Goal: Task Accomplishment & Management: Use online tool/utility

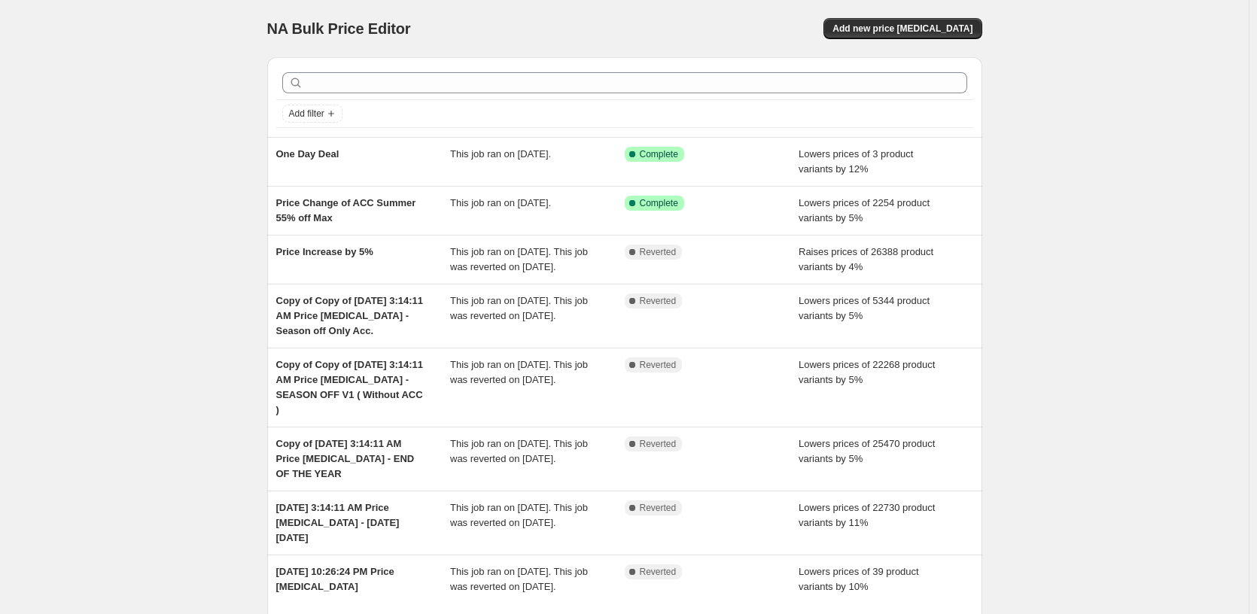
click at [209, 239] on div "NA Bulk Price Editor. This page is ready NA Bulk Price Editor Add new price cha…" at bounding box center [624, 376] width 1249 height 753
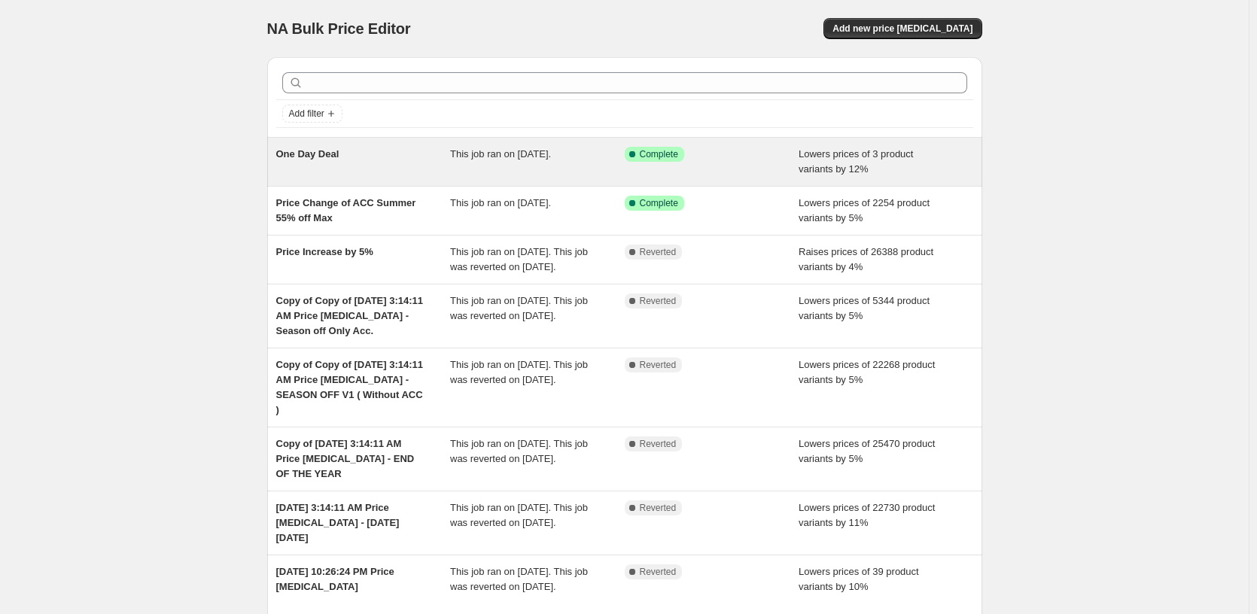
click at [343, 167] on div "One Day Deal" at bounding box center [363, 162] width 175 height 30
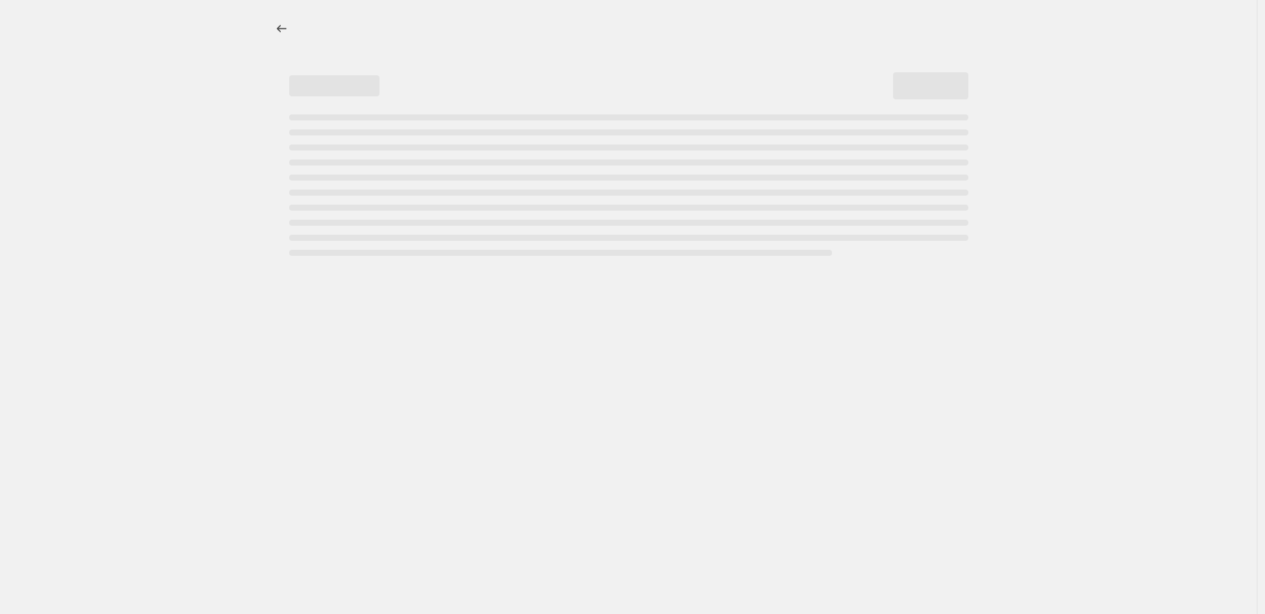
click at [185, 158] on div at bounding box center [628, 307] width 1257 height 614
select select "percentage"
select select "tag"
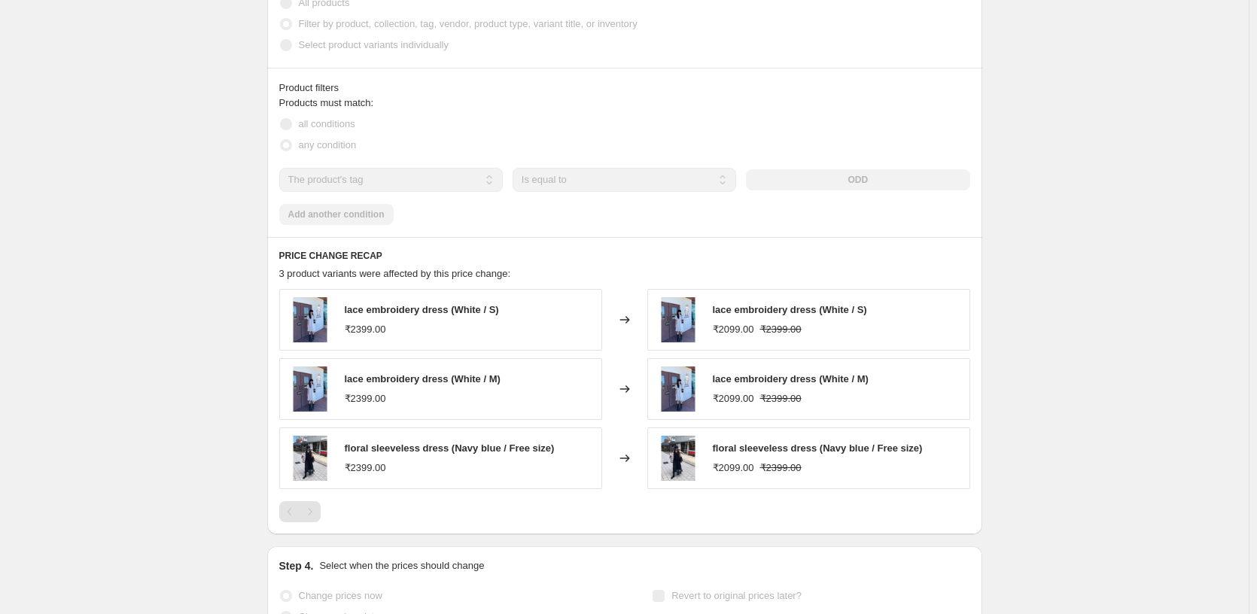
scroll to position [968, 0]
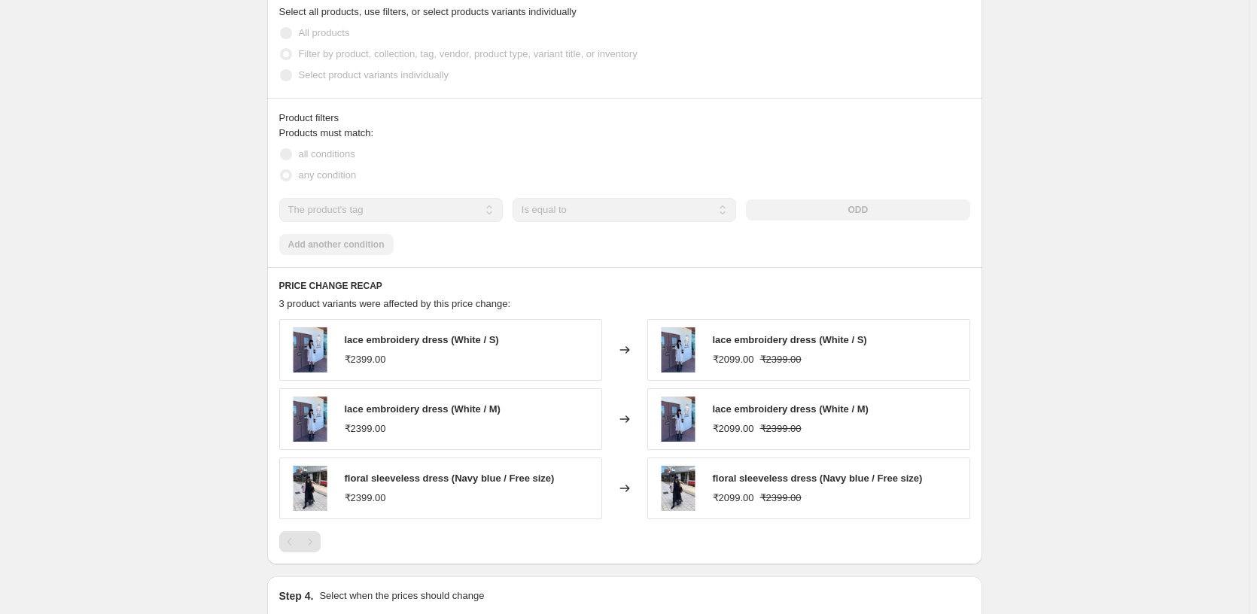
click at [389, 250] on div "Products must match: all conditions any condition The product The product's col…" at bounding box center [624, 191] width 691 height 130
click at [324, 236] on div "Products must match: all conditions any condition The product The product's col…" at bounding box center [624, 191] width 691 height 130
click at [547, 245] on div "Products must match: all conditions any condition The product The product's col…" at bounding box center [624, 191] width 691 height 130
click at [847, 207] on div "ODD" at bounding box center [858, 210] width 224 height 21
click at [817, 224] on div "Products must match: all conditions any condition The product The product's col…" at bounding box center [624, 191] width 691 height 130
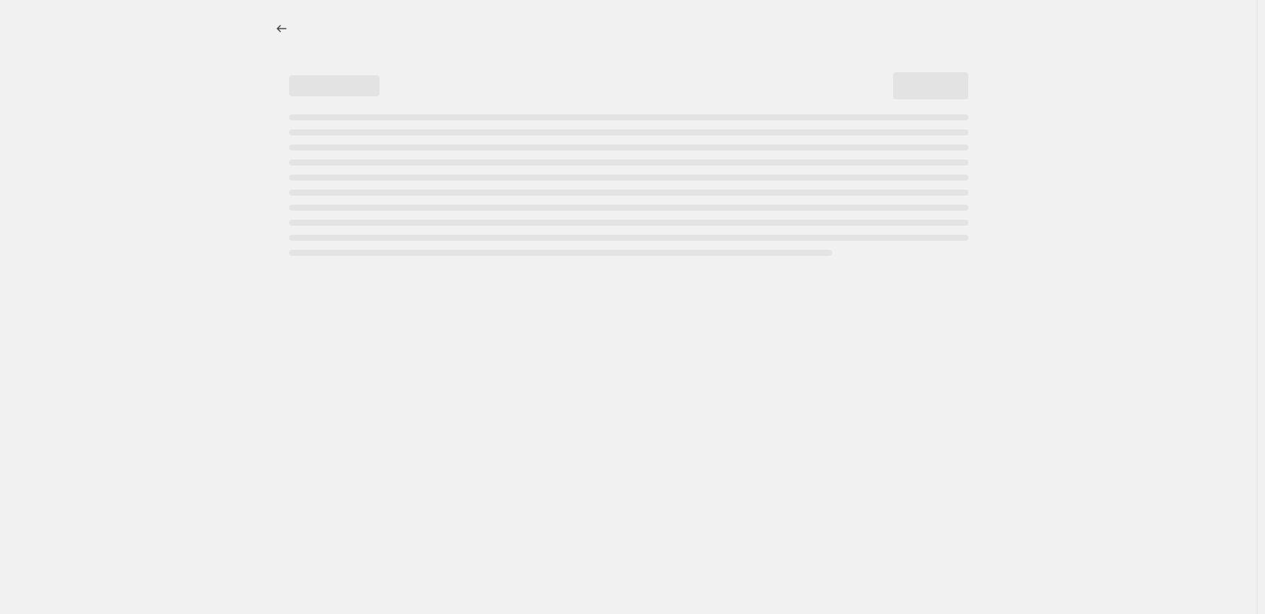
select select "percentage"
select select "tag"
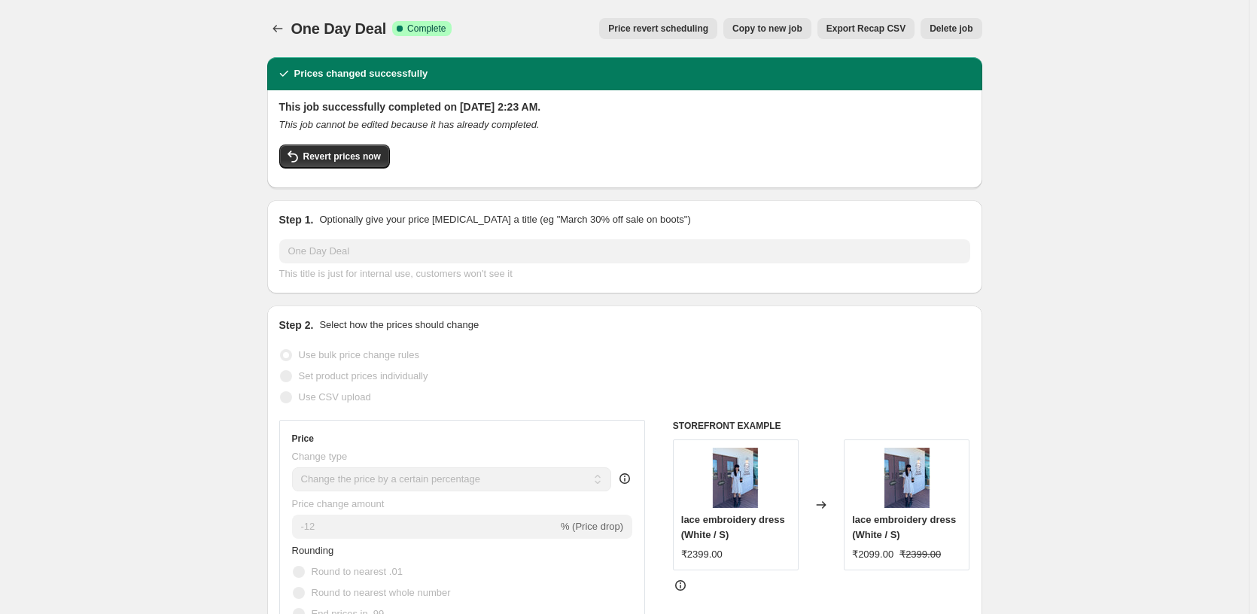
drag, startPoint x: 257, startPoint y: 259, endPoint x: 248, endPoint y: 270, distance: 13.9
drag, startPoint x: 248, startPoint y: 270, endPoint x: 1079, endPoint y: 494, distance: 861.0
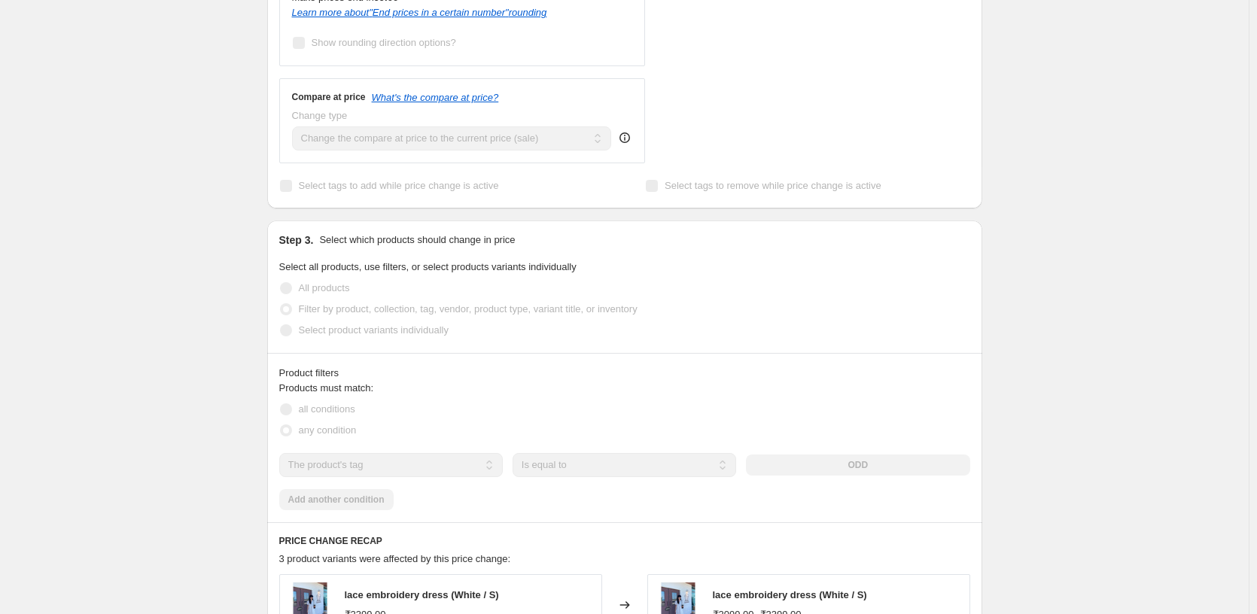
scroll to position [753, 0]
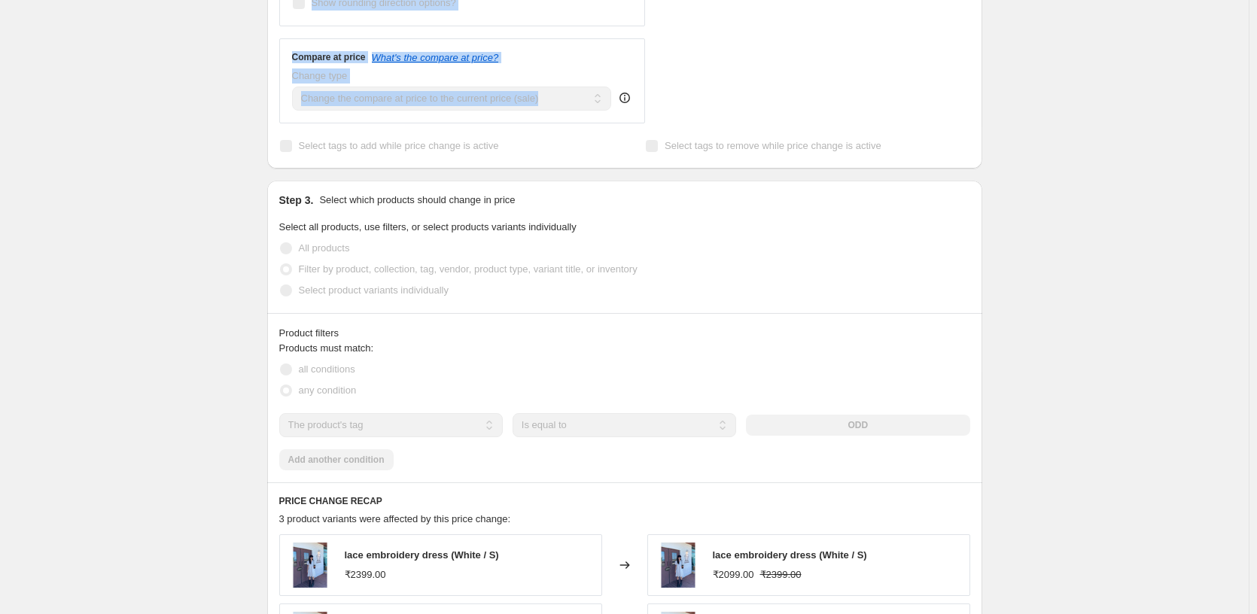
drag, startPoint x: 253, startPoint y: 65, endPoint x: 209, endPoint y: 33, distance: 54.5
click at [209, 33] on div "One Day Deal. This page is ready One Day Deal Success Complete Complete Price r…" at bounding box center [624, 113] width 1249 height 1733
click at [194, 125] on div "One Day Deal. This page is ready One Day Deal Success Complete Complete Price r…" at bounding box center [624, 113] width 1249 height 1733
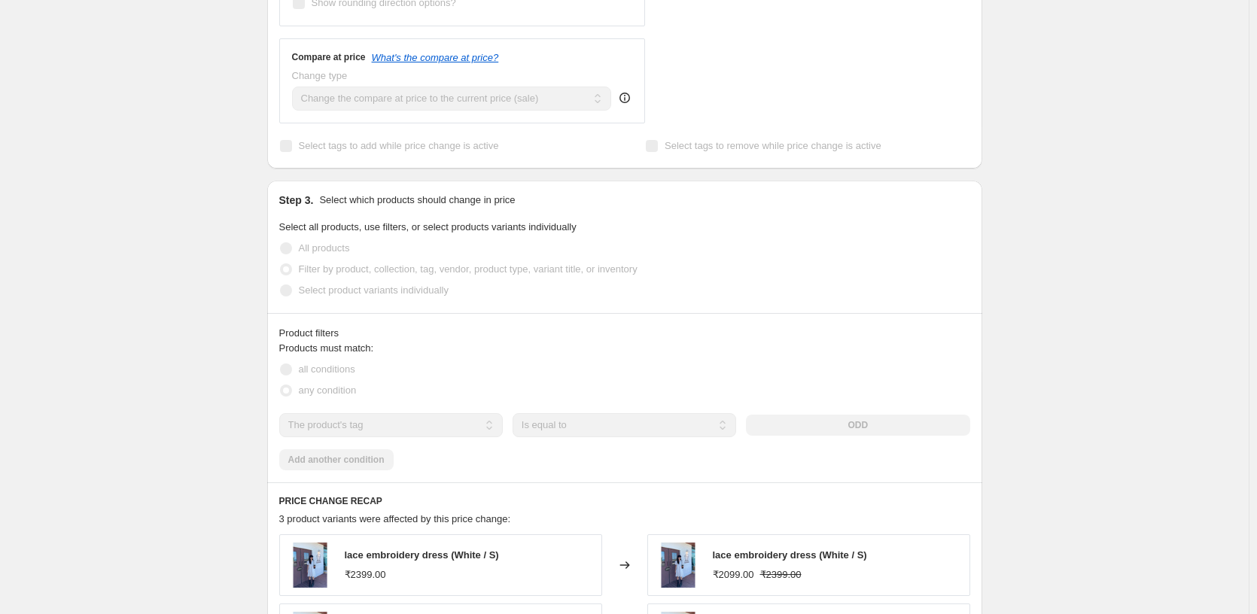
click at [234, 181] on div "One Day Deal. This page is ready One Day Deal Success Complete Complete Price r…" at bounding box center [624, 113] width 1249 height 1733
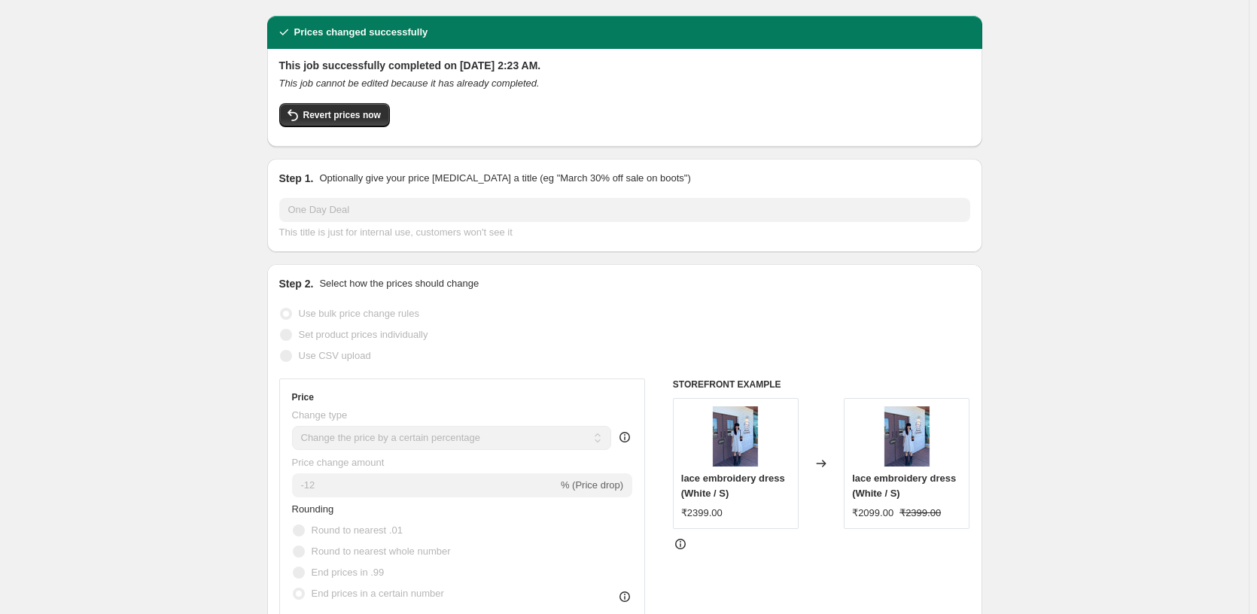
scroll to position [0, 0]
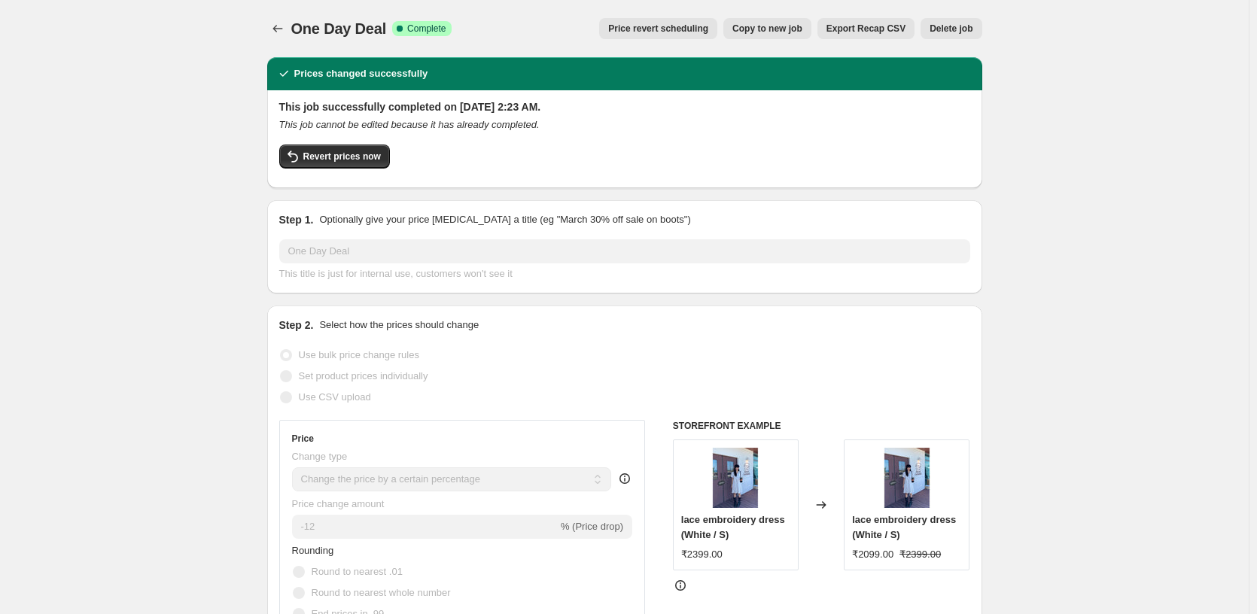
drag, startPoint x: 114, startPoint y: 251, endPoint x: 124, endPoint y: 254, distance: 11.2
